Goal: Find specific page/section: Find specific page/section

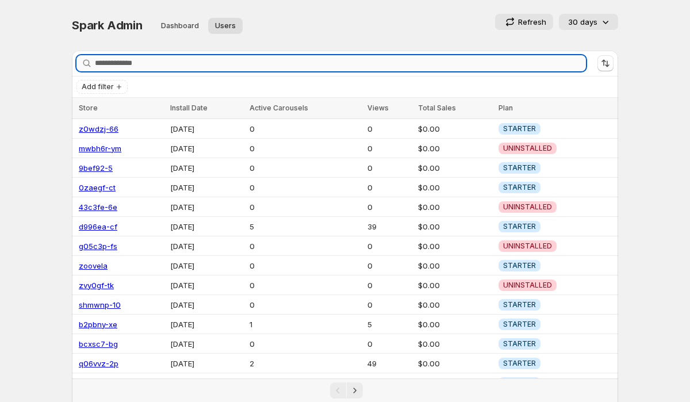
click at [171, 65] on input "Search stores" at bounding box center [340, 63] width 491 height 16
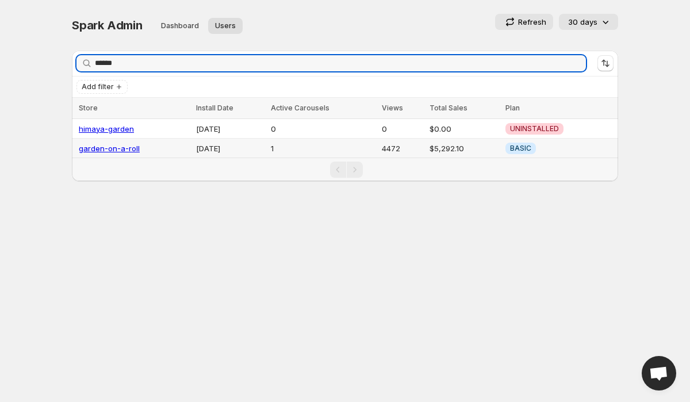
type input "******"
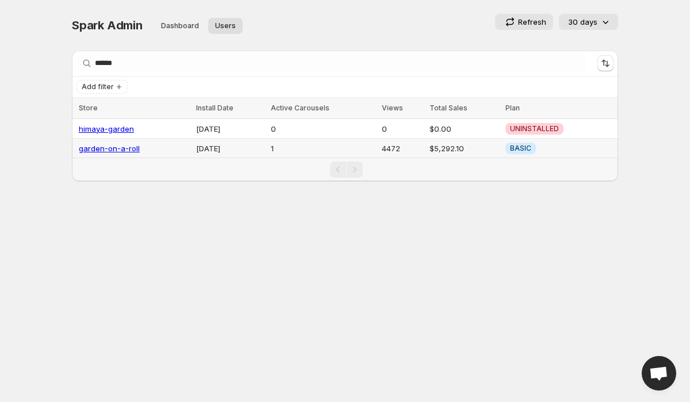
click at [122, 147] on link "garden-on-a-roll" at bounding box center [109, 148] width 61 height 9
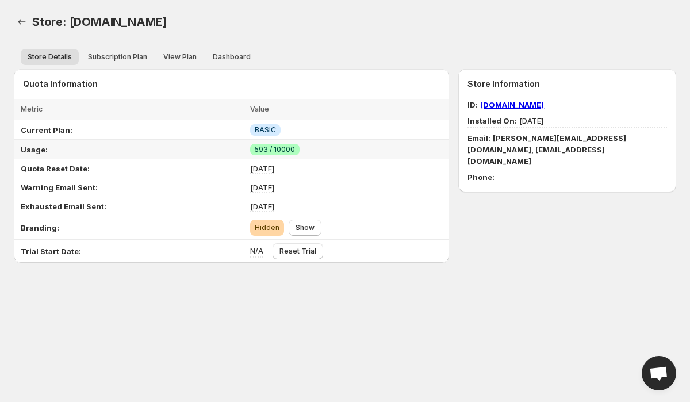
click at [258, 148] on span "593 / 10000" at bounding box center [275, 149] width 40 height 9
click at [287, 148] on span "593 / 10000" at bounding box center [275, 149] width 40 height 9
click at [228, 60] on span "Dashboard" at bounding box center [232, 56] width 38 height 9
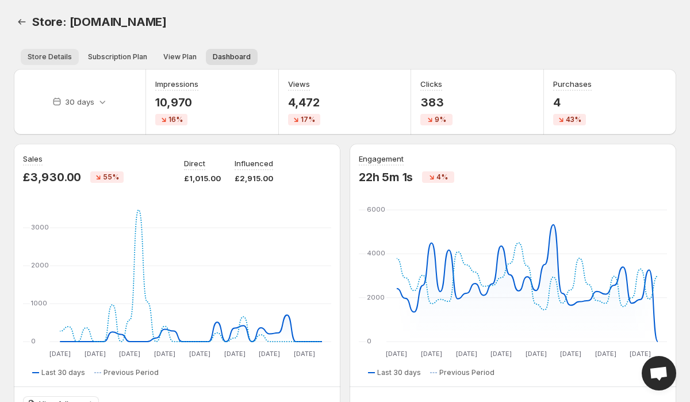
click at [51, 54] on span "Store Details" at bounding box center [50, 56] width 44 height 9
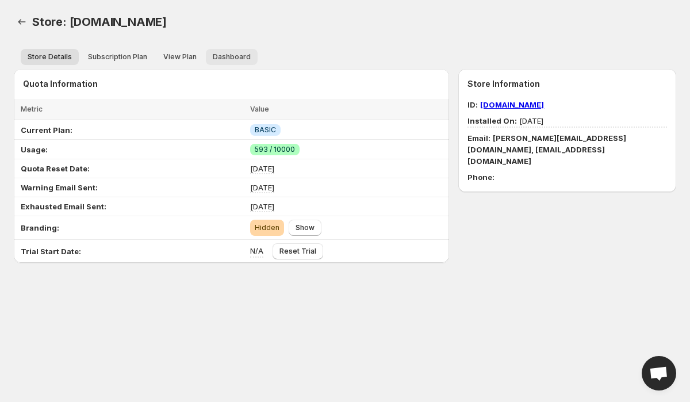
click at [231, 59] on span "Dashboard" at bounding box center [232, 56] width 38 height 9
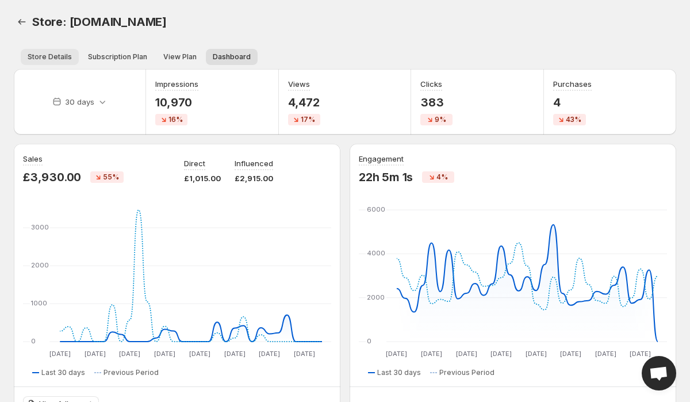
click at [36, 53] on span "Store Details" at bounding box center [50, 56] width 44 height 9
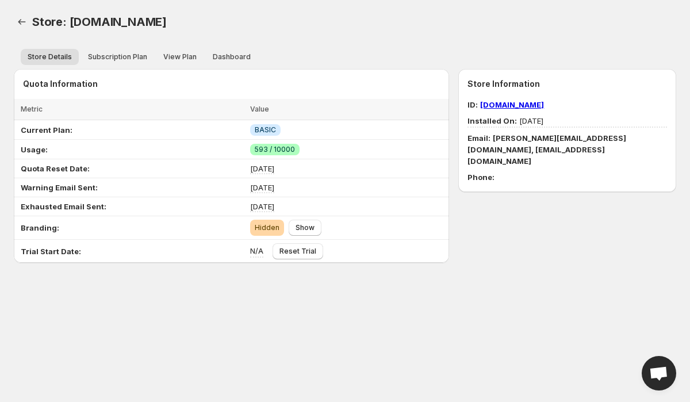
click at [518, 136] on span "[PERSON_NAME][EMAIL_ADDRESS][DOMAIN_NAME], [EMAIL_ADDRESS][DOMAIN_NAME]" at bounding box center [547, 149] width 159 height 32
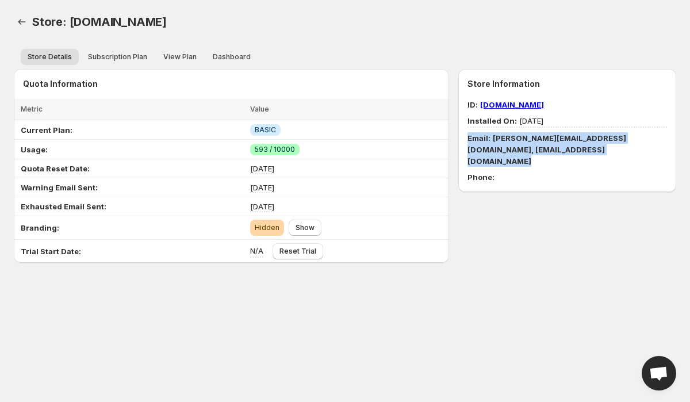
click at [518, 136] on span "[PERSON_NAME][EMAIL_ADDRESS][DOMAIN_NAME], [EMAIL_ADDRESS][DOMAIN_NAME]" at bounding box center [547, 149] width 159 height 32
click at [555, 158] on div "ID: [DOMAIN_NAME] Installed On: [DATE] Email: [PERSON_NAME][EMAIL_ADDRESS][DOMA…" at bounding box center [568, 141] width 200 height 84
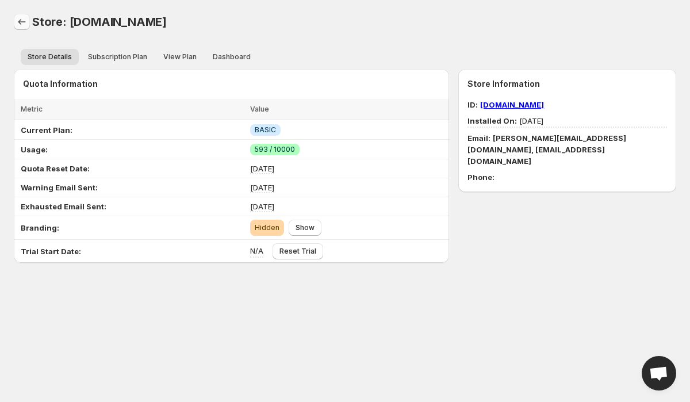
click at [23, 18] on icon "Back" at bounding box center [22, 22] width 12 height 12
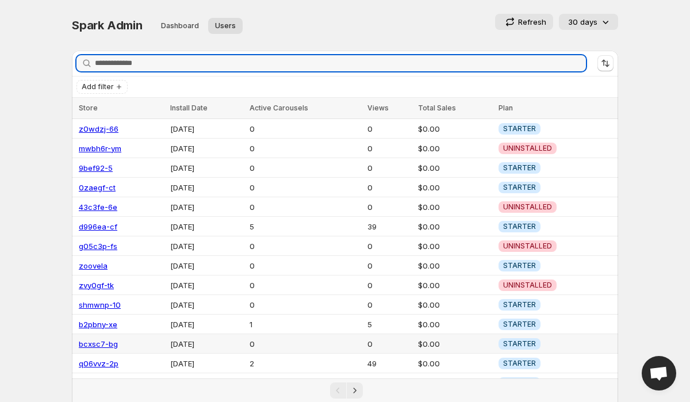
scroll to position [125, 0]
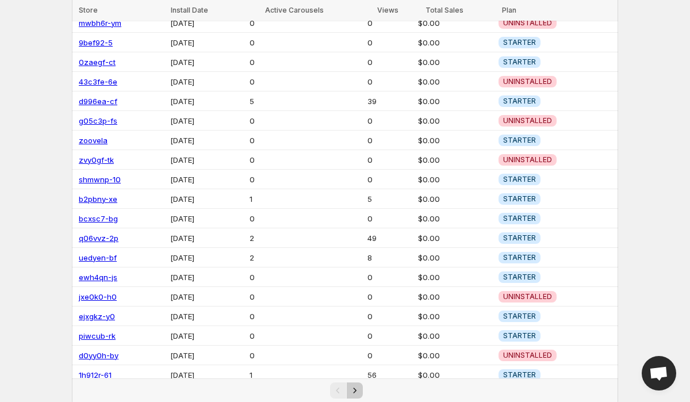
click at [358, 389] on icon "Next" at bounding box center [355, 391] width 12 height 12
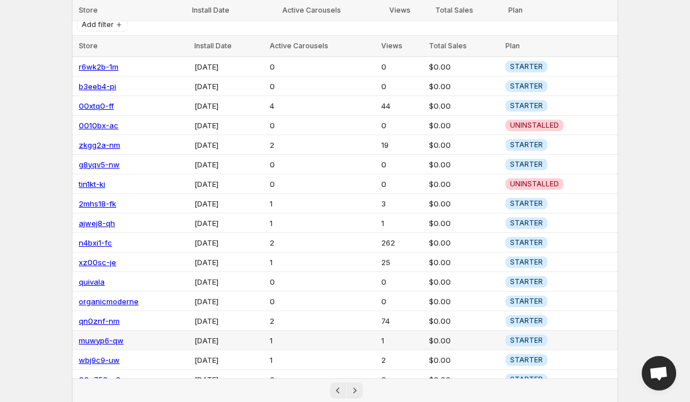
scroll to position [48, 0]
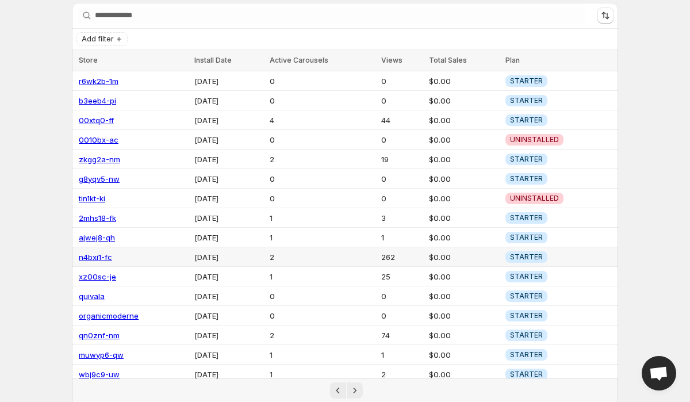
click at [102, 255] on link "n4bxi1-fc" at bounding box center [95, 257] width 33 height 9
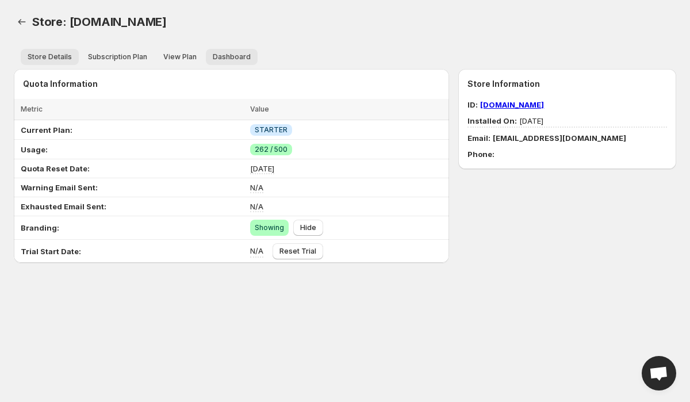
click at [212, 63] on button "Dashboard" at bounding box center [232, 57] width 52 height 16
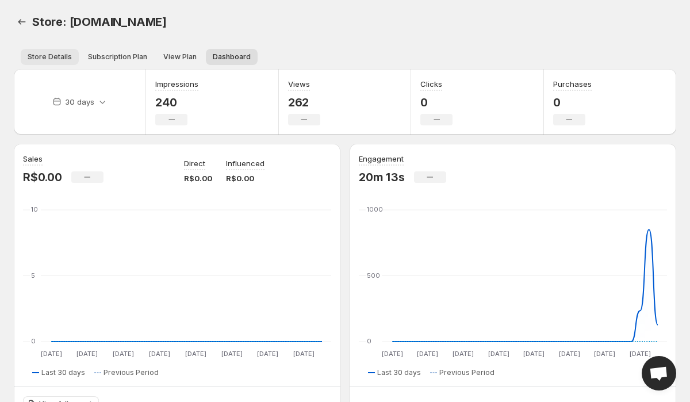
click at [40, 55] on span "Store Details" at bounding box center [50, 56] width 44 height 9
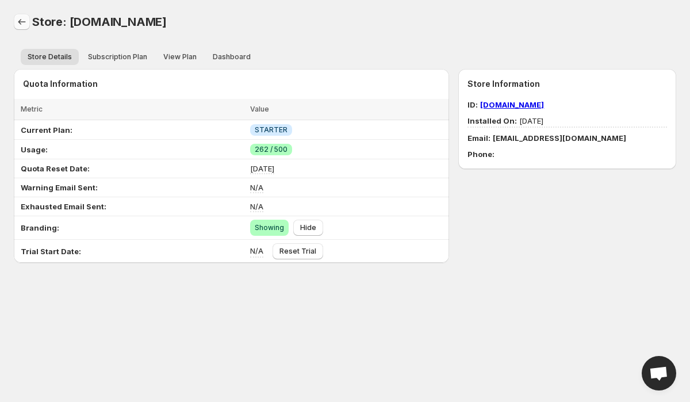
click at [19, 21] on icon "Back" at bounding box center [22, 22] width 12 height 12
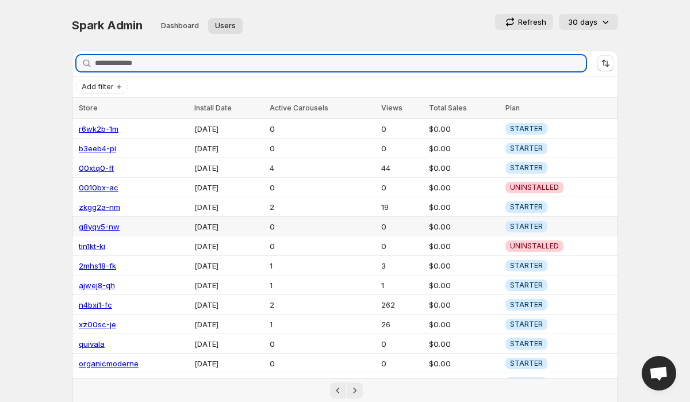
scroll to position [125, 0]
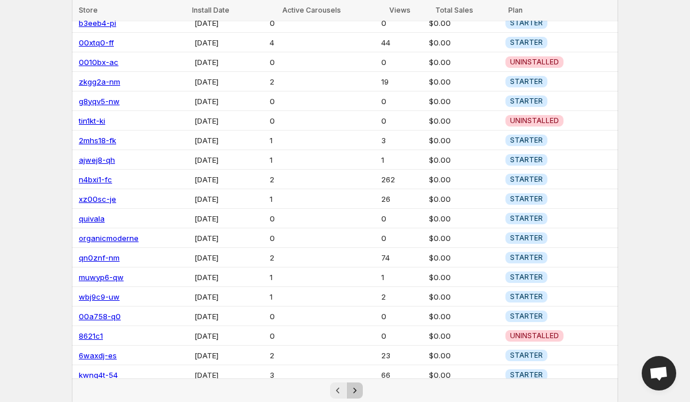
click at [360, 391] on icon "Next" at bounding box center [355, 391] width 12 height 12
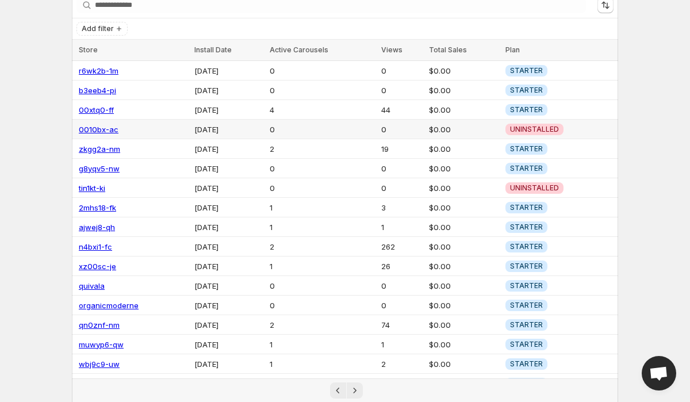
scroll to position [0, 0]
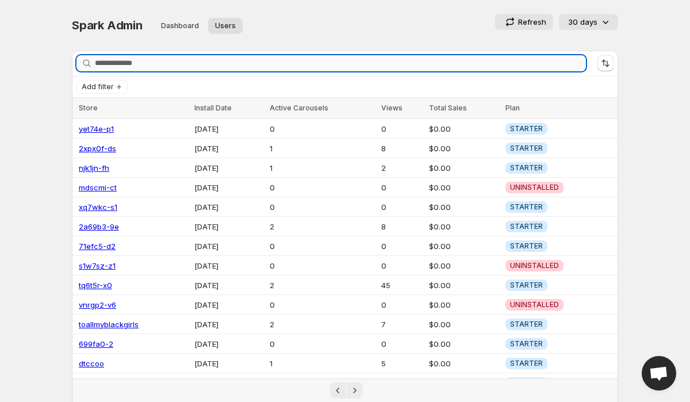
click at [205, 67] on input "Search stores" at bounding box center [340, 63] width 491 height 16
paste input "**********"
drag, startPoint x: 118, startPoint y: 65, endPoint x: 97, endPoint y: 65, distance: 20.7
click at [105, 65] on input "**********" at bounding box center [330, 63] width 471 height 16
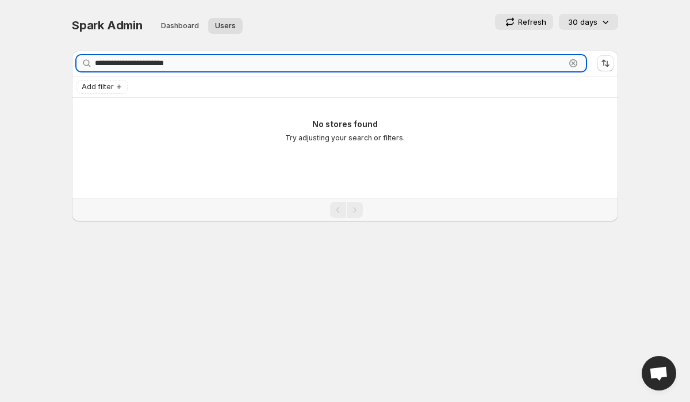
click at [208, 63] on input "**********" at bounding box center [330, 63] width 471 height 16
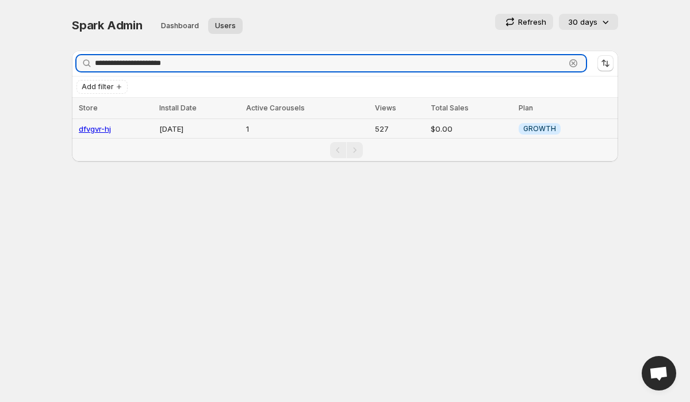
type input "**********"
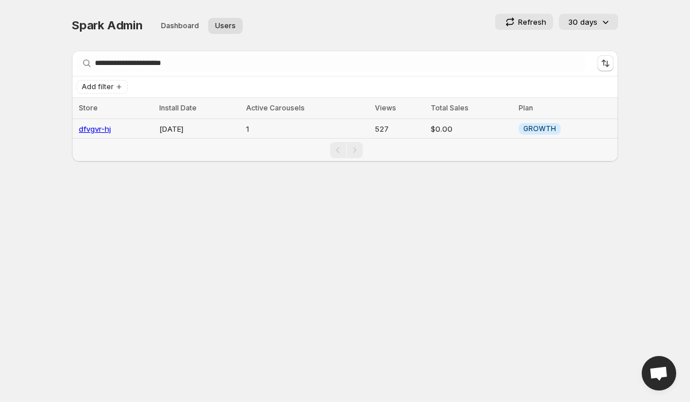
click at [100, 127] on link "dfvgvr-hj" at bounding box center [95, 128] width 32 height 9
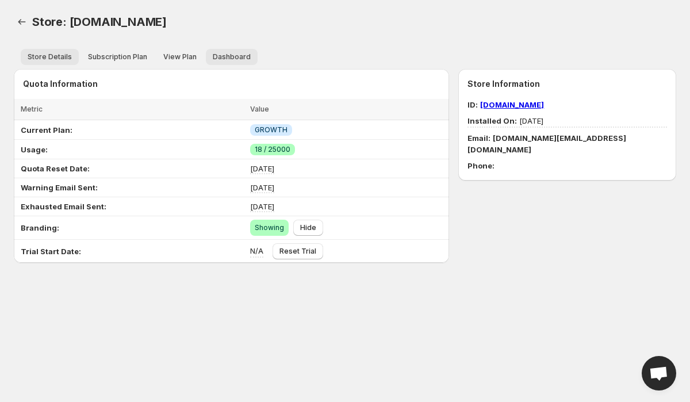
click at [224, 52] on button "Dashboard" at bounding box center [232, 57] width 52 height 16
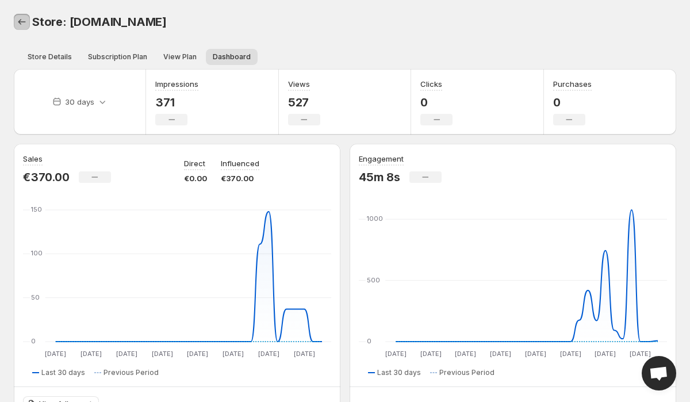
click at [22, 21] on icon "Back" at bounding box center [22, 22] width 12 height 12
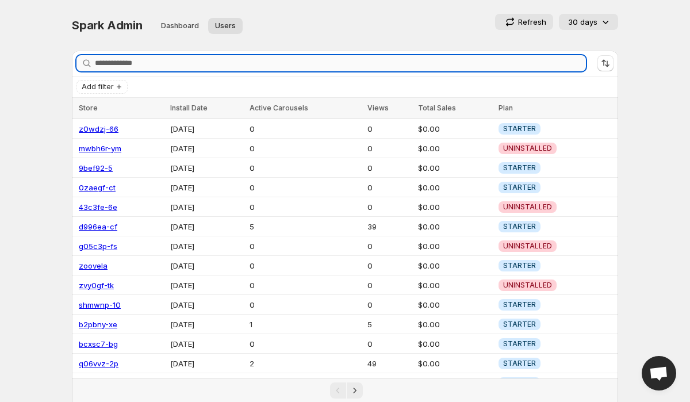
click at [97, 60] on input "Search stores" at bounding box center [340, 63] width 491 height 16
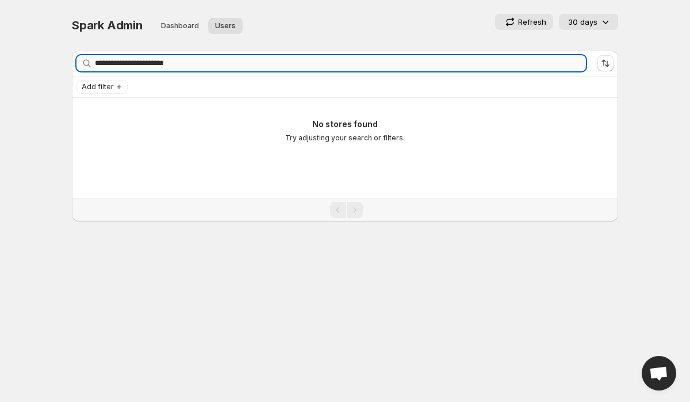
click at [196, 65] on input "**********" at bounding box center [340, 63] width 491 height 16
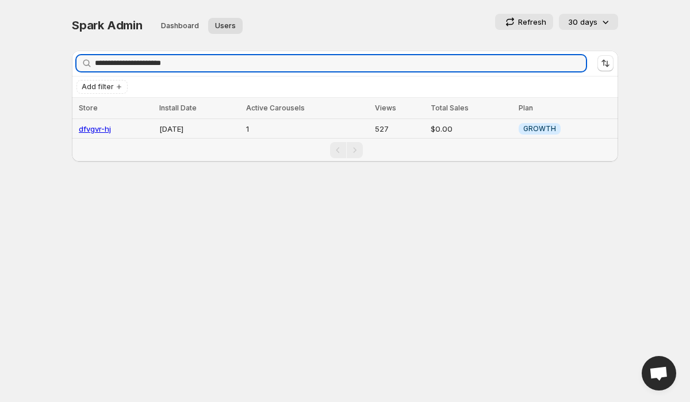
type input "**********"
click at [445, 131] on td "$0.00" at bounding box center [471, 129] width 88 height 20
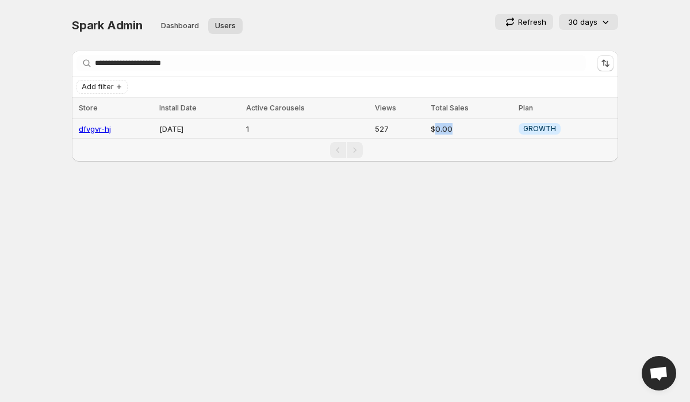
click at [445, 131] on td "$0.00" at bounding box center [471, 129] width 88 height 20
click at [457, 129] on td "$0.00" at bounding box center [471, 129] width 88 height 20
click at [427, 120] on td "527" at bounding box center [399, 129] width 55 height 20
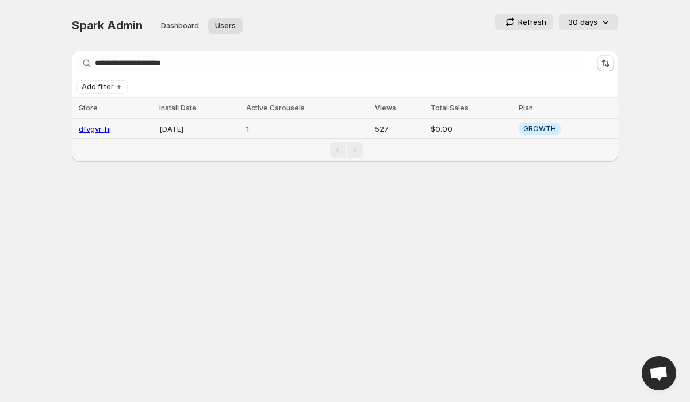
click at [427, 120] on td "527" at bounding box center [399, 129] width 55 height 20
click at [454, 139] on div "Pagination" at bounding box center [345, 150] width 546 height 23
click at [447, 128] on td "$0.00" at bounding box center [471, 129] width 88 height 20
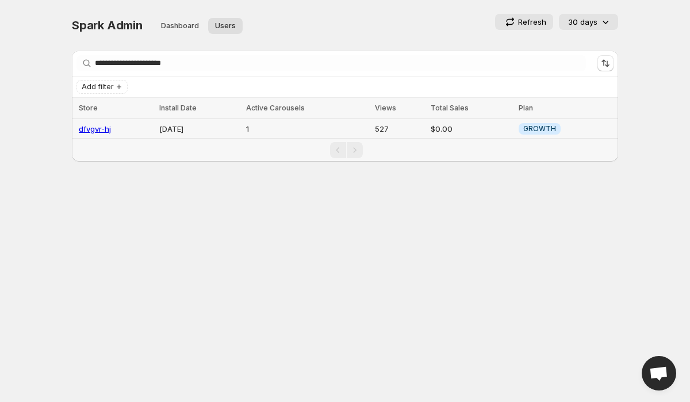
click at [447, 128] on td "$0.00" at bounding box center [471, 129] width 88 height 20
click at [451, 128] on td "$0.00" at bounding box center [471, 129] width 88 height 20
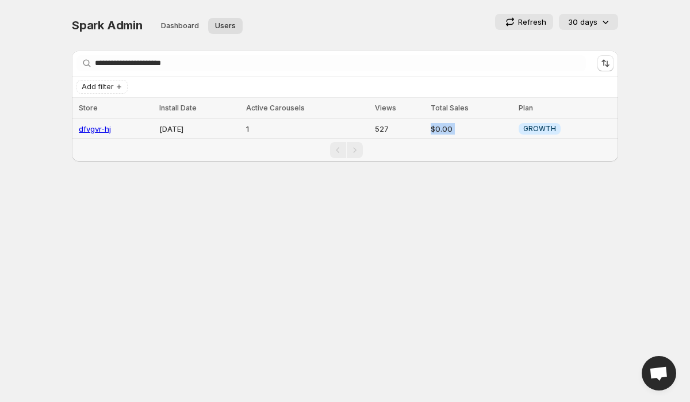
click at [463, 129] on td "$0.00" at bounding box center [471, 129] width 88 height 20
click at [107, 22] on span "Spark Admin" at bounding box center [107, 25] width 71 height 14
click at [389, 25] on div "Refresh 30 days" at bounding box center [466, 22] width 303 height 16
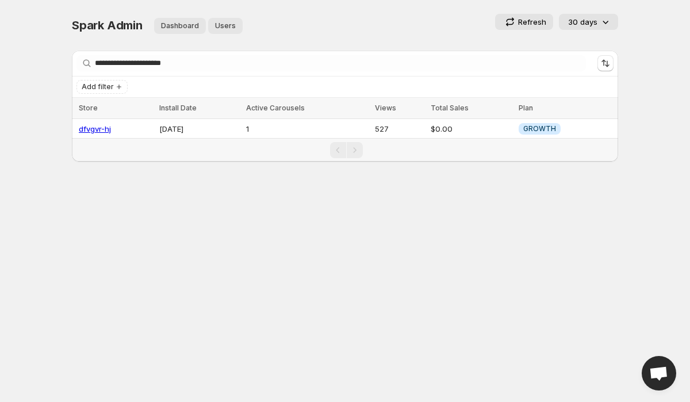
click at [178, 18] on button "Dashboard" at bounding box center [180, 26] width 52 height 16
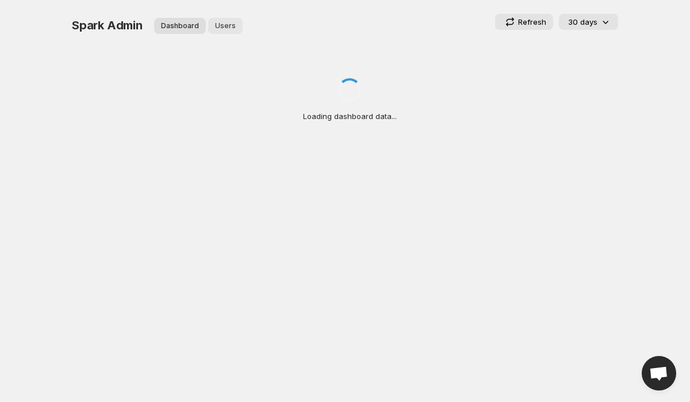
click at [227, 29] on span "Users" at bounding box center [225, 25] width 21 height 9
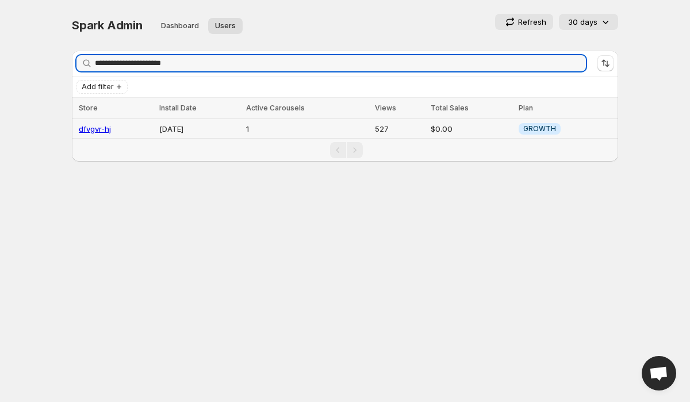
click at [446, 129] on td "$0.00" at bounding box center [471, 129] width 88 height 20
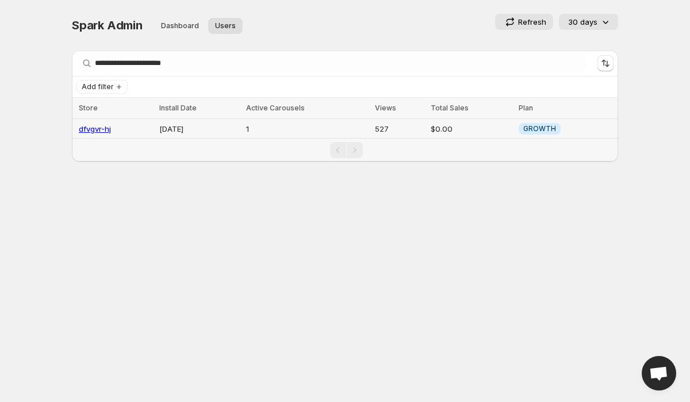
click at [446, 129] on td "$0.00" at bounding box center [471, 129] width 88 height 20
click at [467, 159] on div "Pagination" at bounding box center [345, 150] width 546 height 23
click at [373, 27] on div "Refresh 30 days" at bounding box center [466, 22] width 303 height 16
click at [111, 20] on span "Spark Admin" at bounding box center [107, 25] width 71 height 14
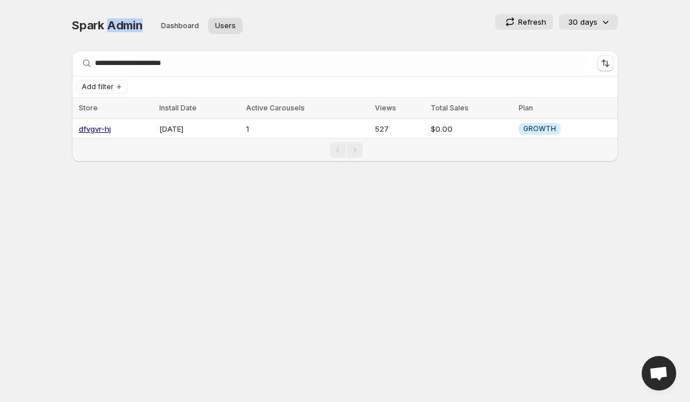
click at [111, 20] on span "Spark Admin" at bounding box center [107, 25] width 71 height 14
click at [353, 14] on div "Refresh 30 days" at bounding box center [466, 22] width 303 height 16
click at [129, 23] on span "Spark Admin" at bounding box center [107, 25] width 71 height 14
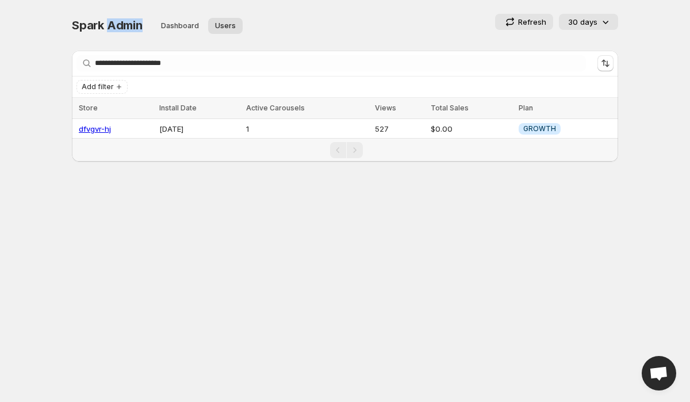
click at [129, 23] on span "Spark Admin" at bounding box center [107, 25] width 71 height 14
click at [344, 29] on div "Refresh 30 days" at bounding box center [466, 22] width 303 height 16
click at [118, 30] on span "Spark Admin" at bounding box center [107, 25] width 71 height 14
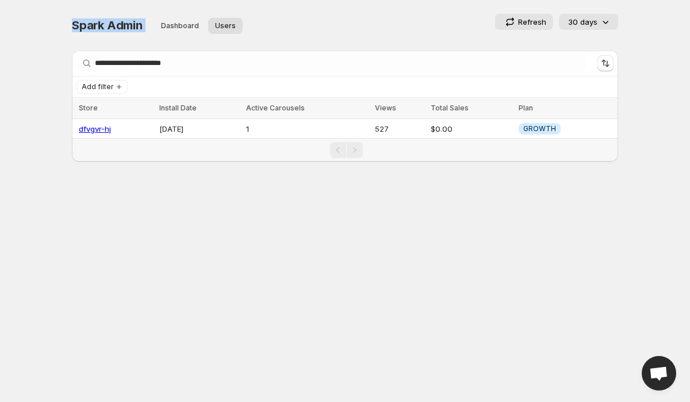
click at [374, 29] on div "Refresh 30 days" at bounding box center [466, 22] width 303 height 16
click at [89, 17] on div "Spark Admin Dashboard Users More views Dashboard Users More views" at bounding box center [189, 25] width 234 height 23
click at [319, 28] on div "Refresh 30 days" at bounding box center [466, 22] width 303 height 16
